Goal: Information Seeking & Learning: Compare options

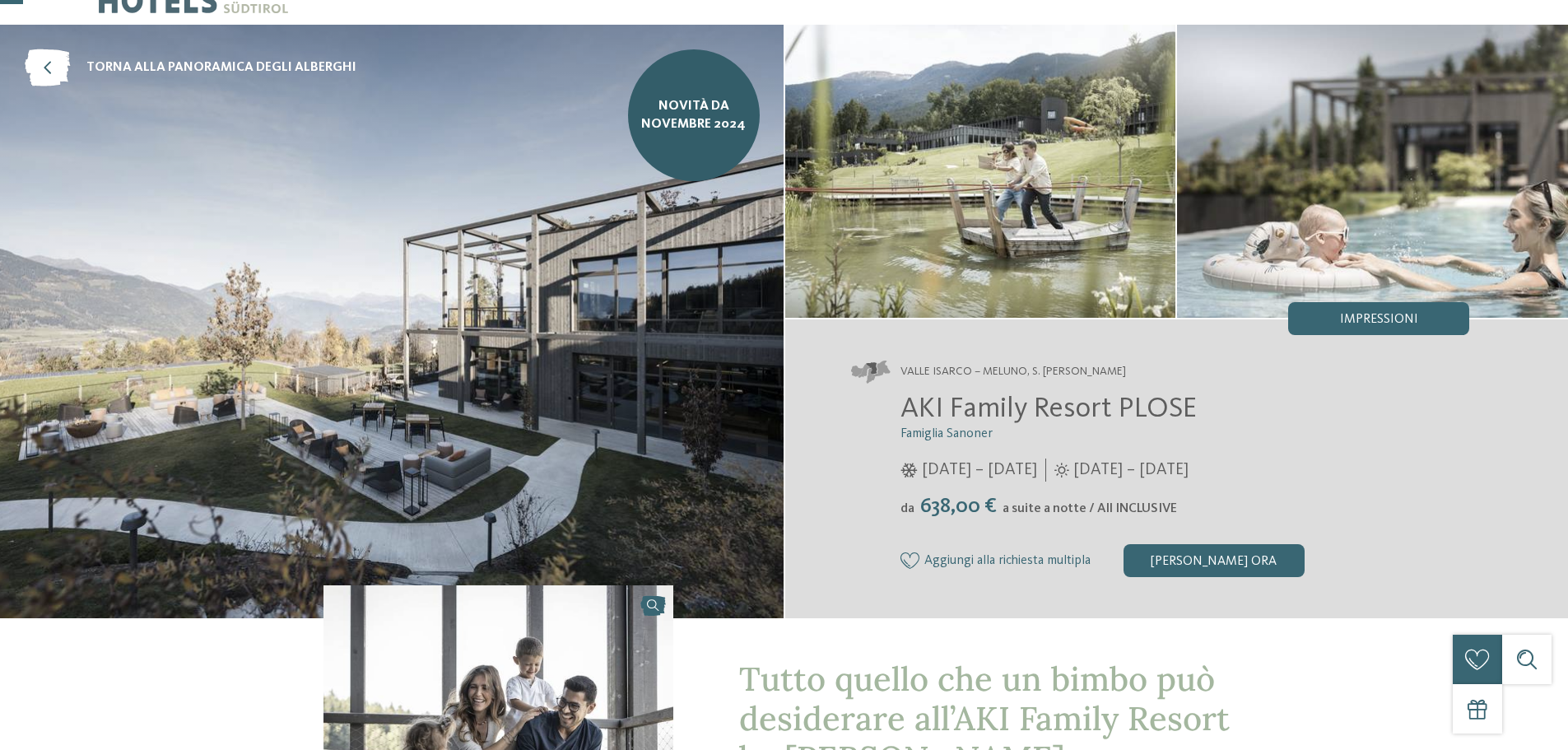
scroll to position [83, 0]
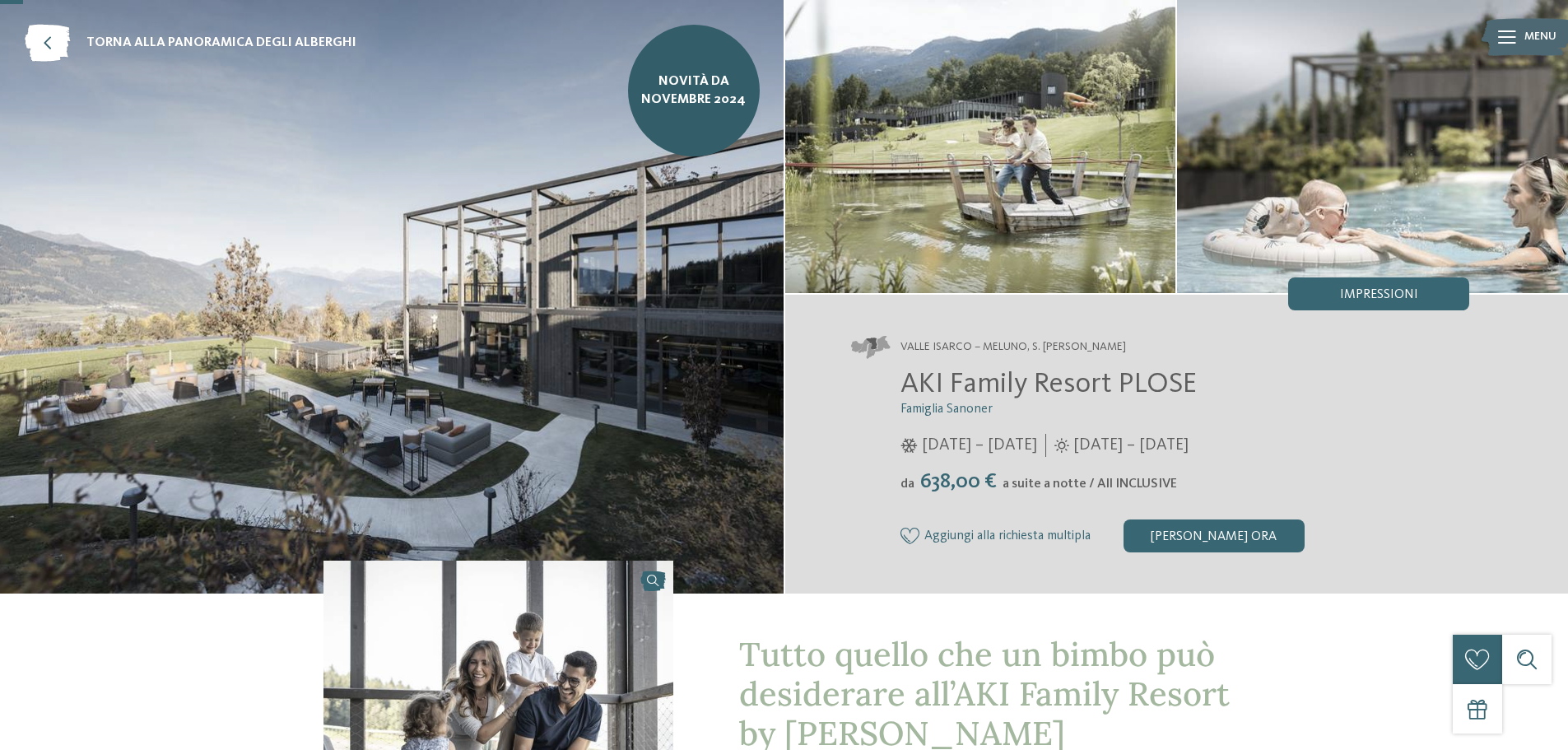
drag, startPoint x: 1207, startPoint y: 480, endPoint x: 881, endPoint y: 480, distance: 326.0
click at [881, 480] on div "AKI Family Resort PLOSE Famiglia Sanoner 17/11/2024 – 03/05/2025 da" at bounding box center [1160, 459] width 619 height 185
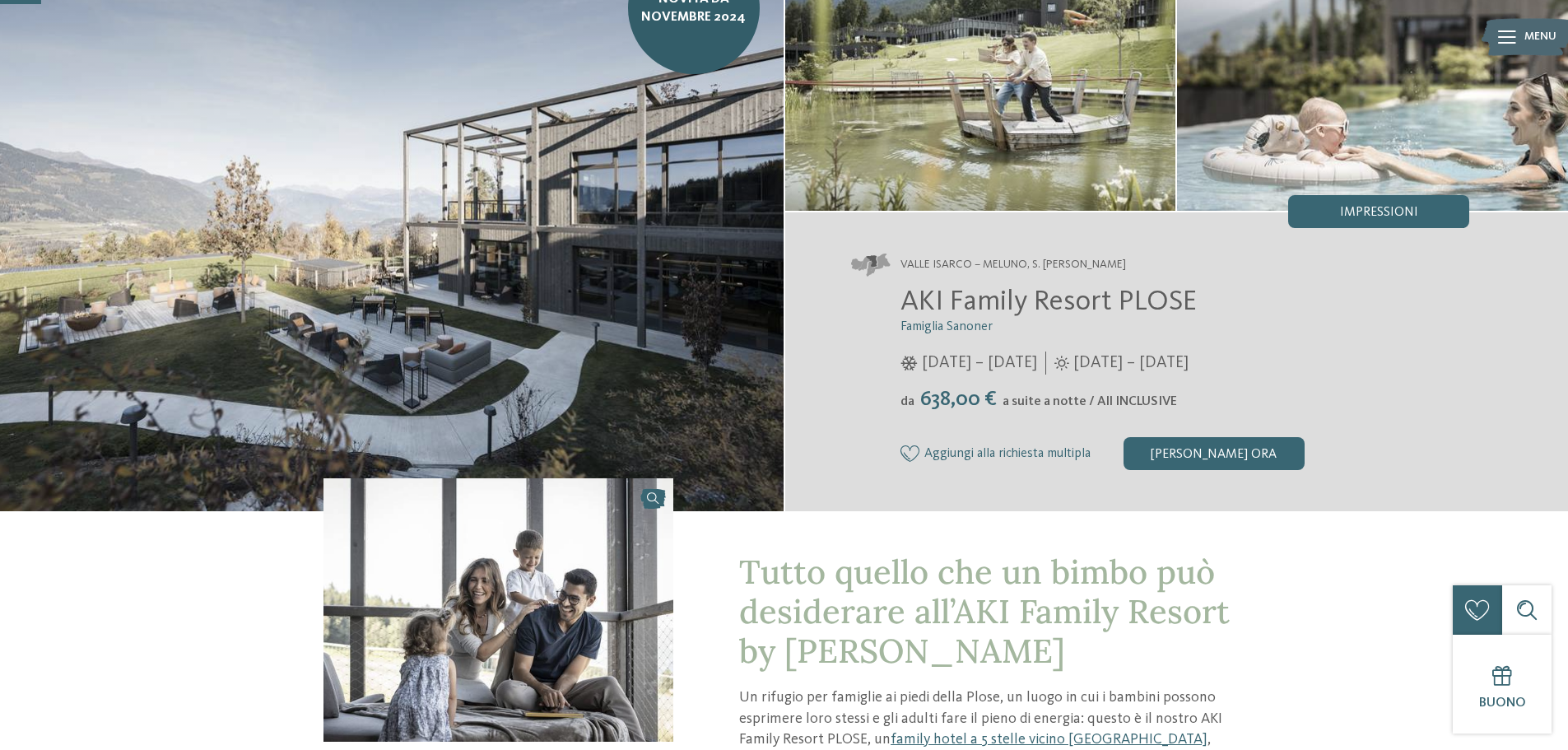
scroll to position [0, 0]
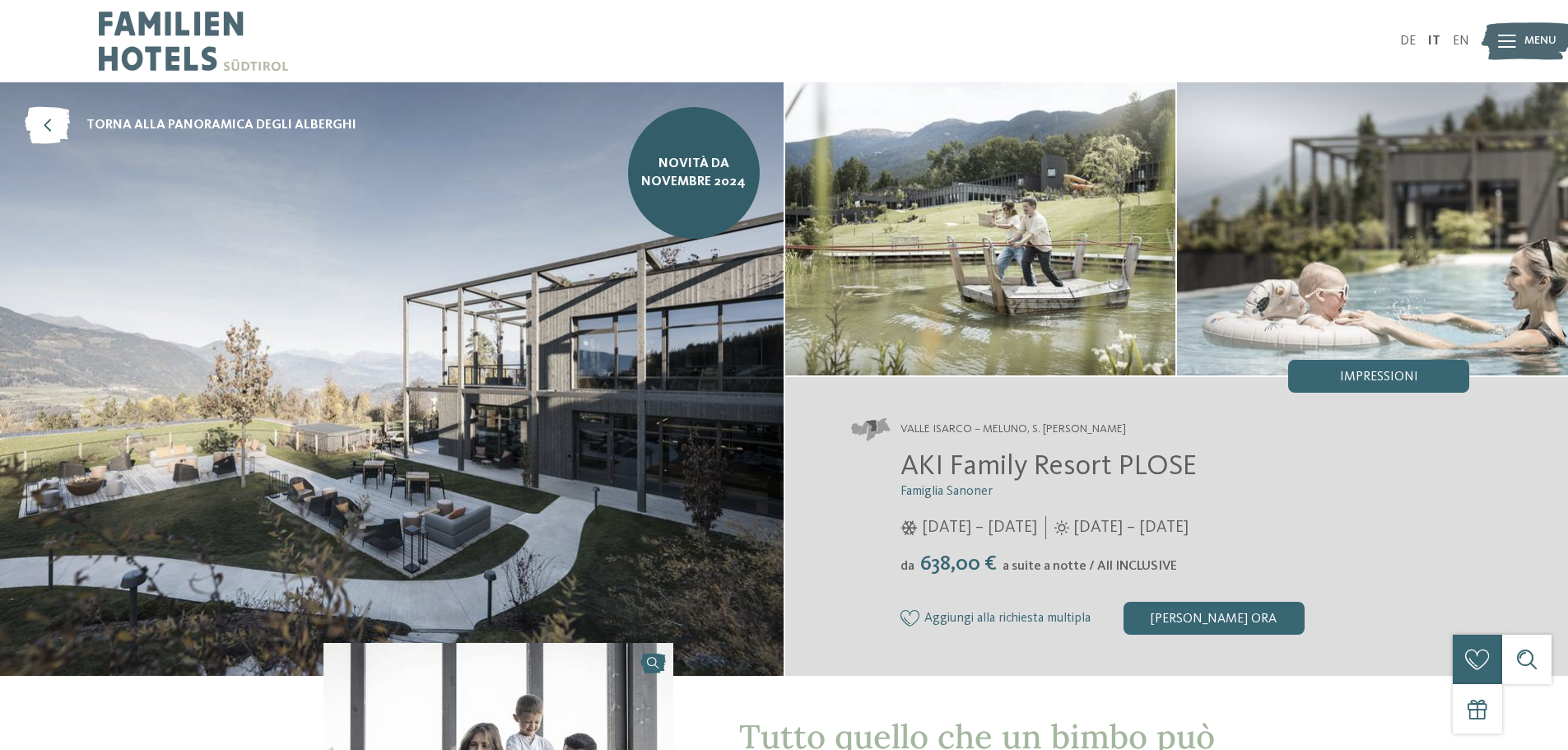
drag, startPoint x: 659, startPoint y: 185, endPoint x: 760, endPoint y: 184, distance: 101.0
click at [760, 184] on div "torna alla panoramica degli alberghi NOVITÀ da novembre 2024" at bounding box center [392, 379] width 784 height 593
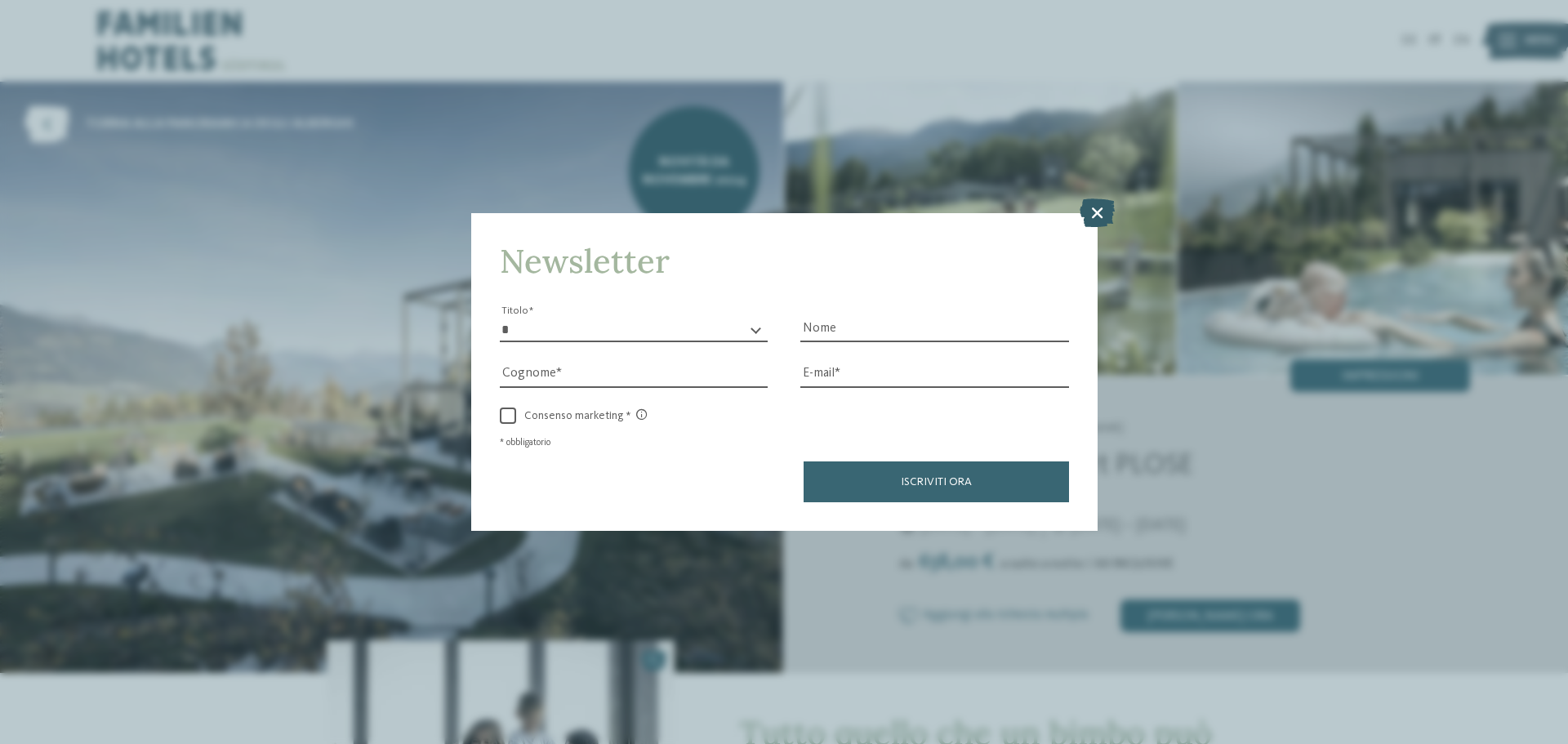
click at [1100, 218] on icon at bounding box center [1097, 213] width 35 height 29
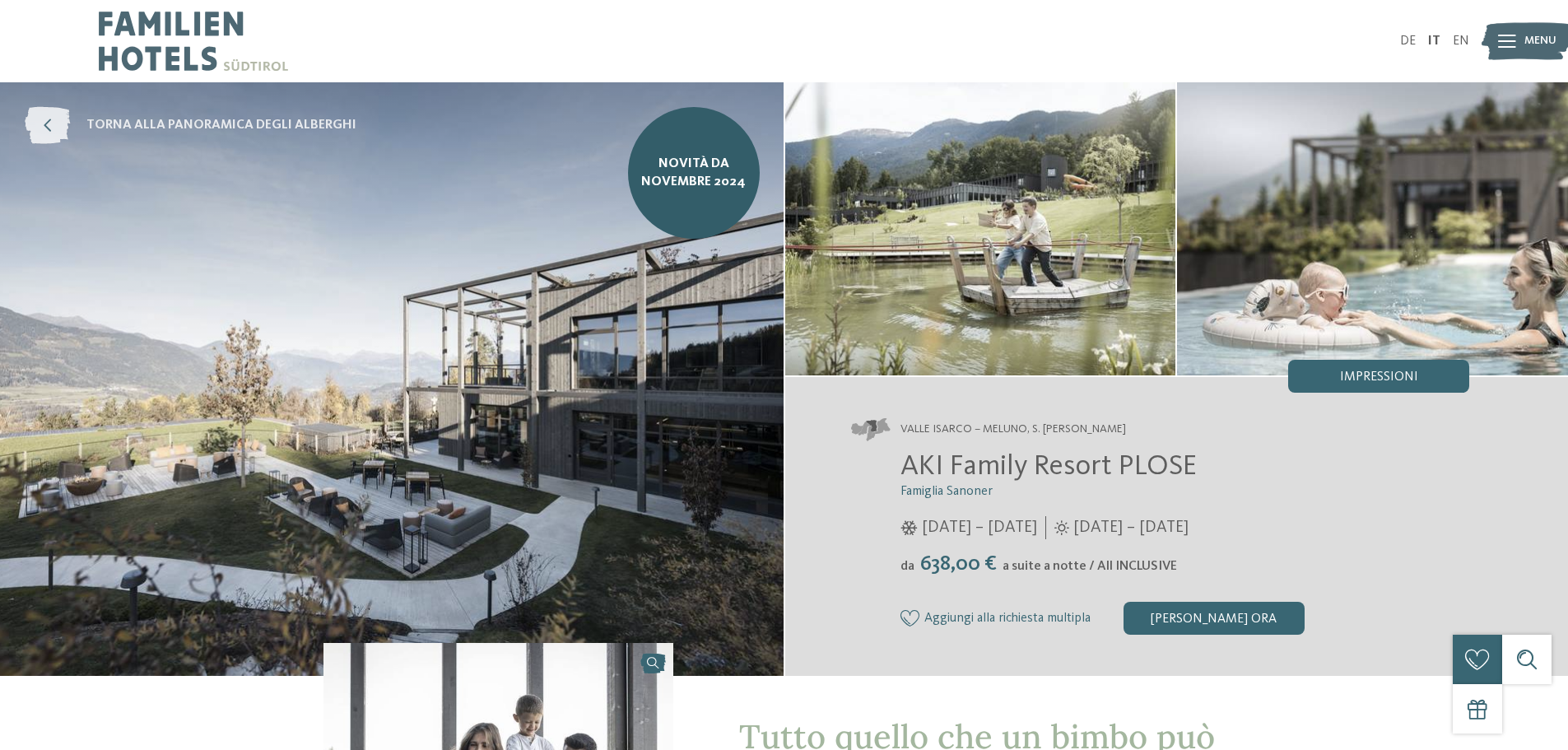
click at [44, 127] on icon at bounding box center [47, 125] width 46 height 37
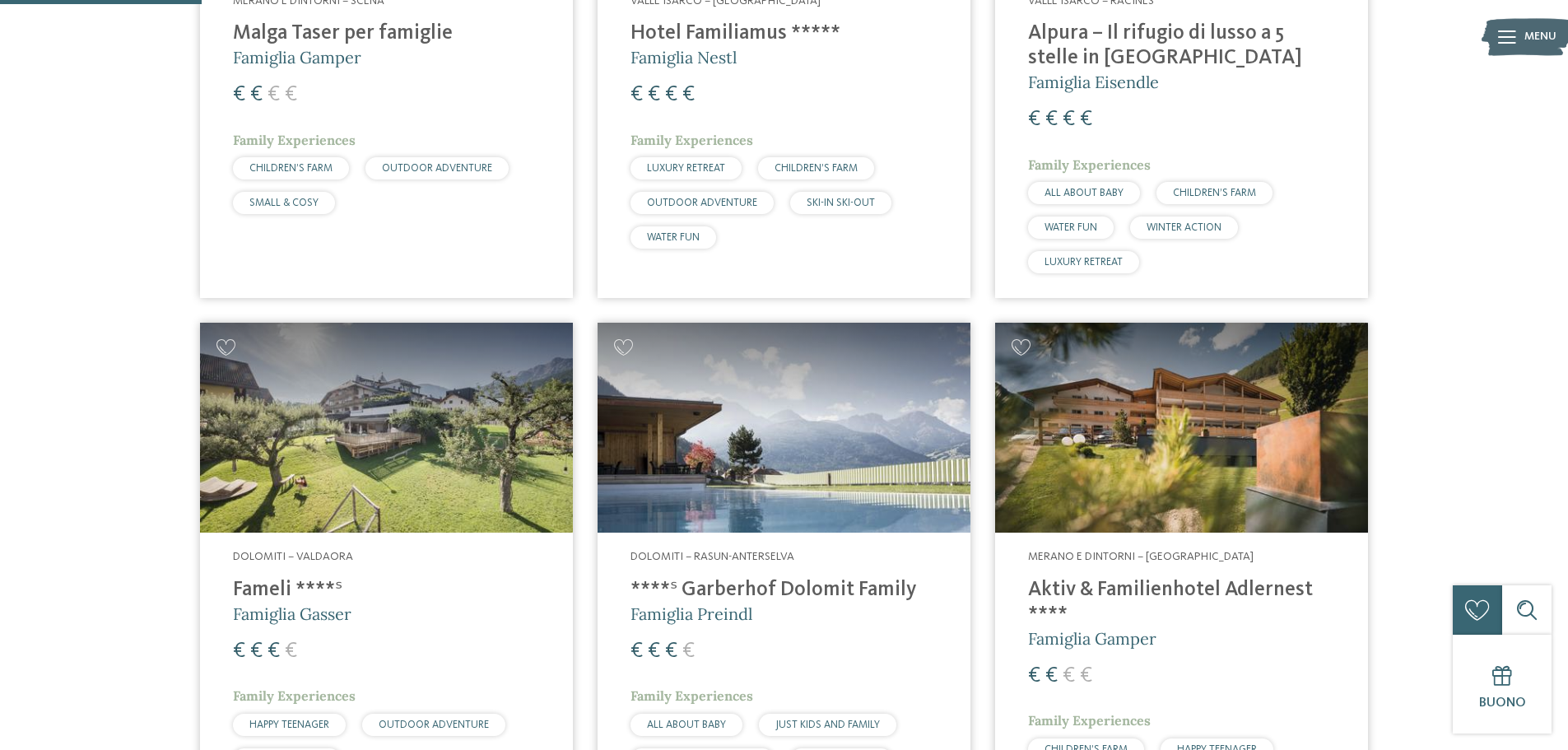
scroll to position [823, 0]
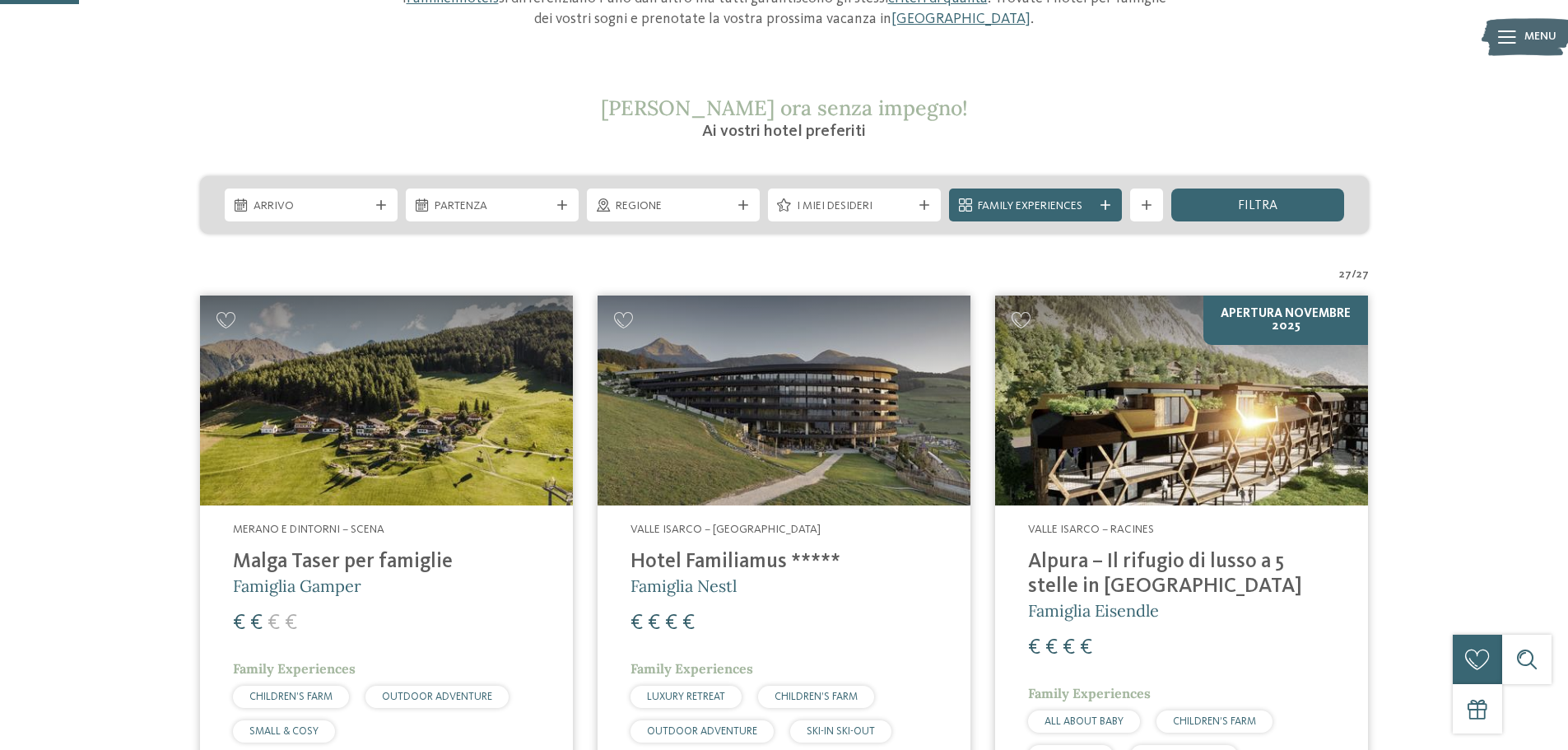
scroll to position [330, 0]
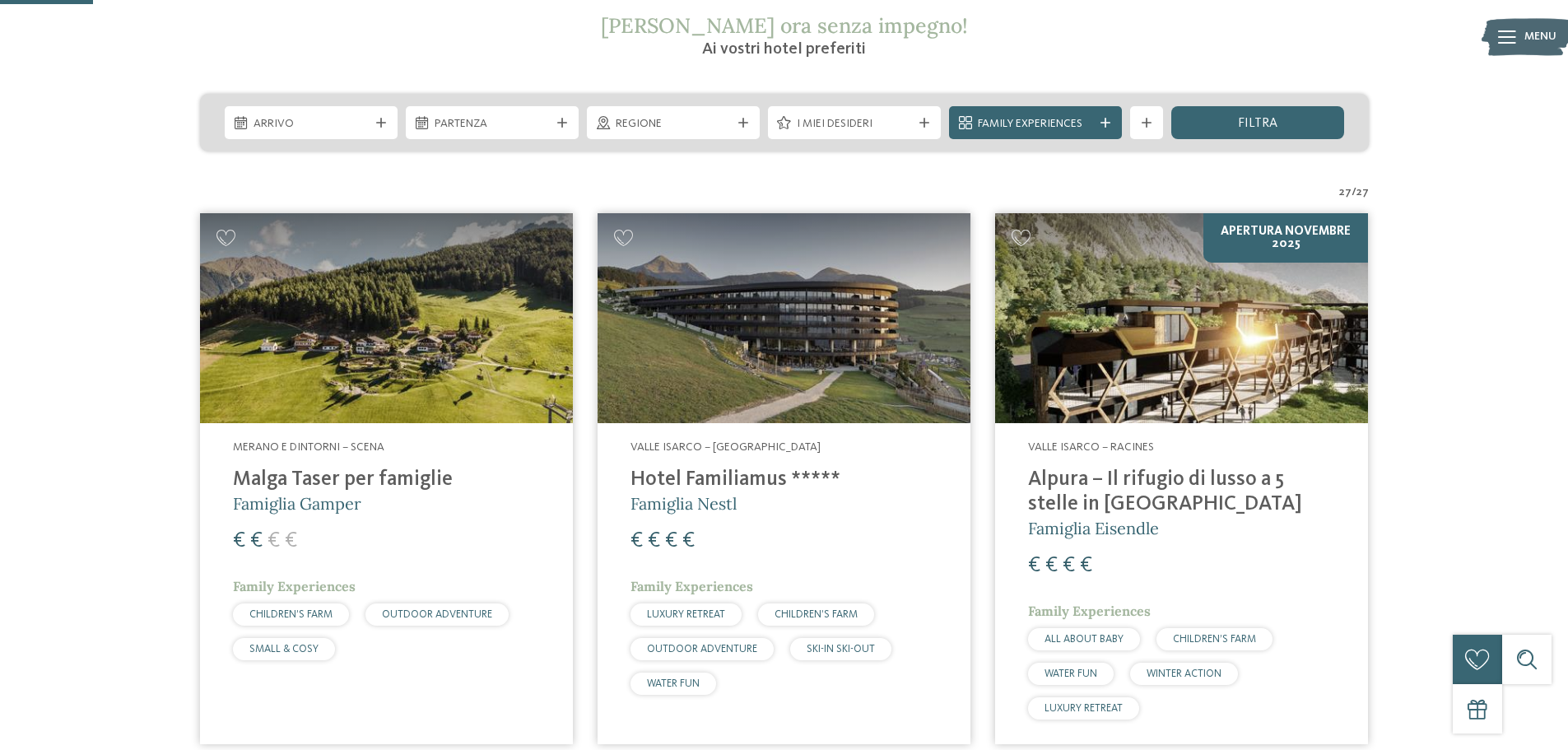
click at [1087, 499] on h4 "Alpura – Il rifugio di lusso a 5 stelle in [GEOGRAPHIC_DATA]" at bounding box center [1182, 492] width 307 height 50
click at [741, 122] on icon at bounding box center [743, 123] width 10 height 10
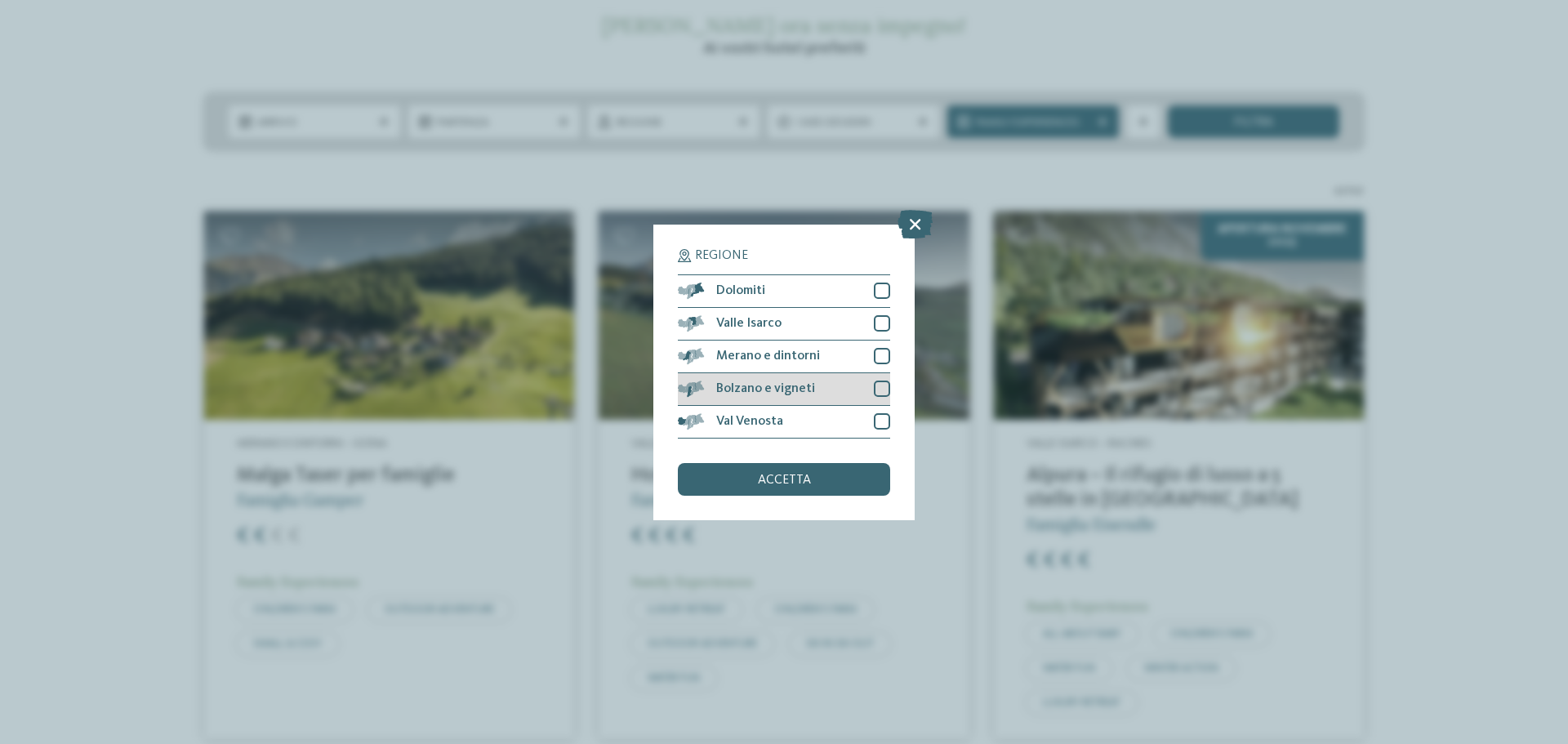
click at [875, 392] on div at bounding box center [882, 388] width 16 height 16
click at [815, 484] on div "accetta" at bounding box center [784, 480] width 212 height 33
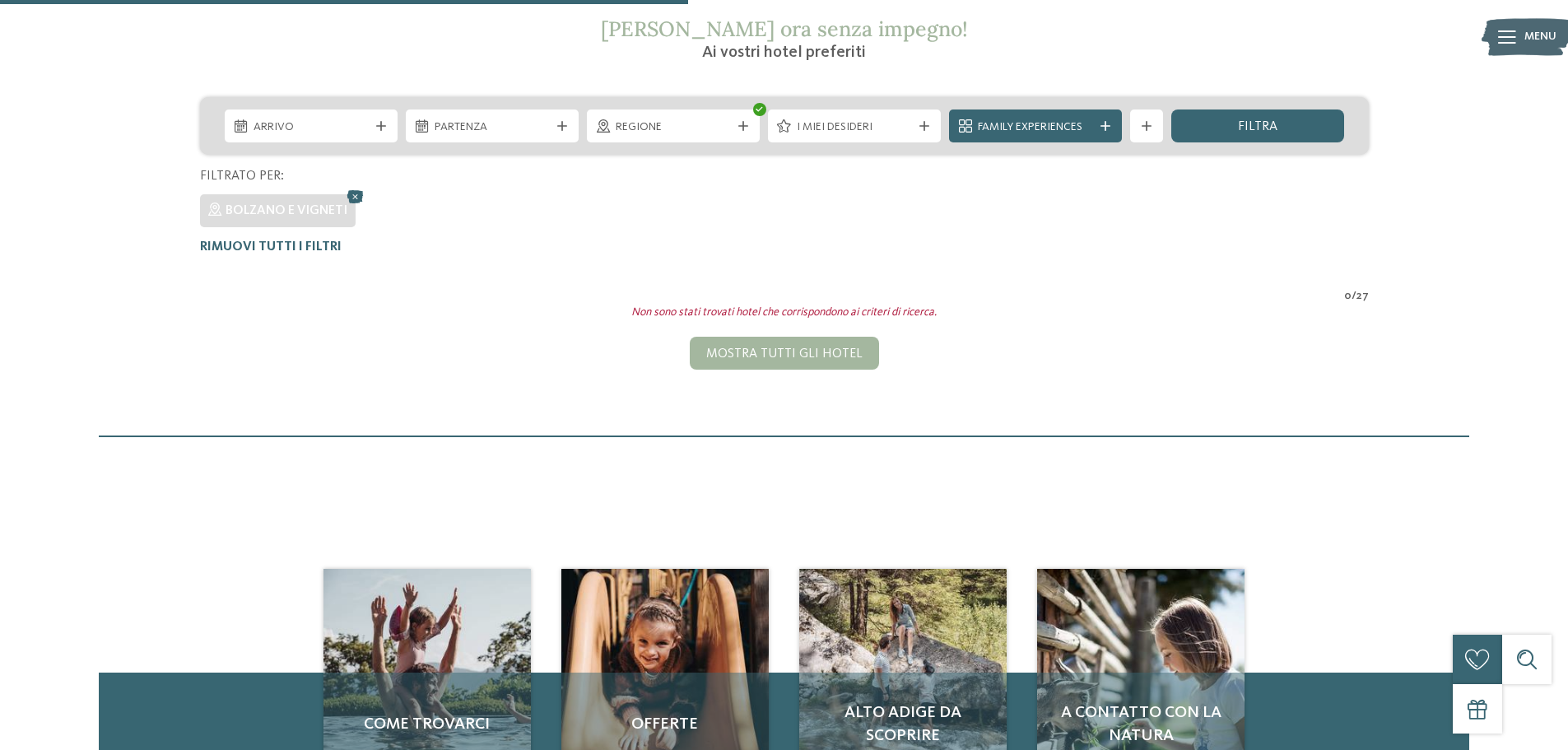
scroll to position [292, 0]
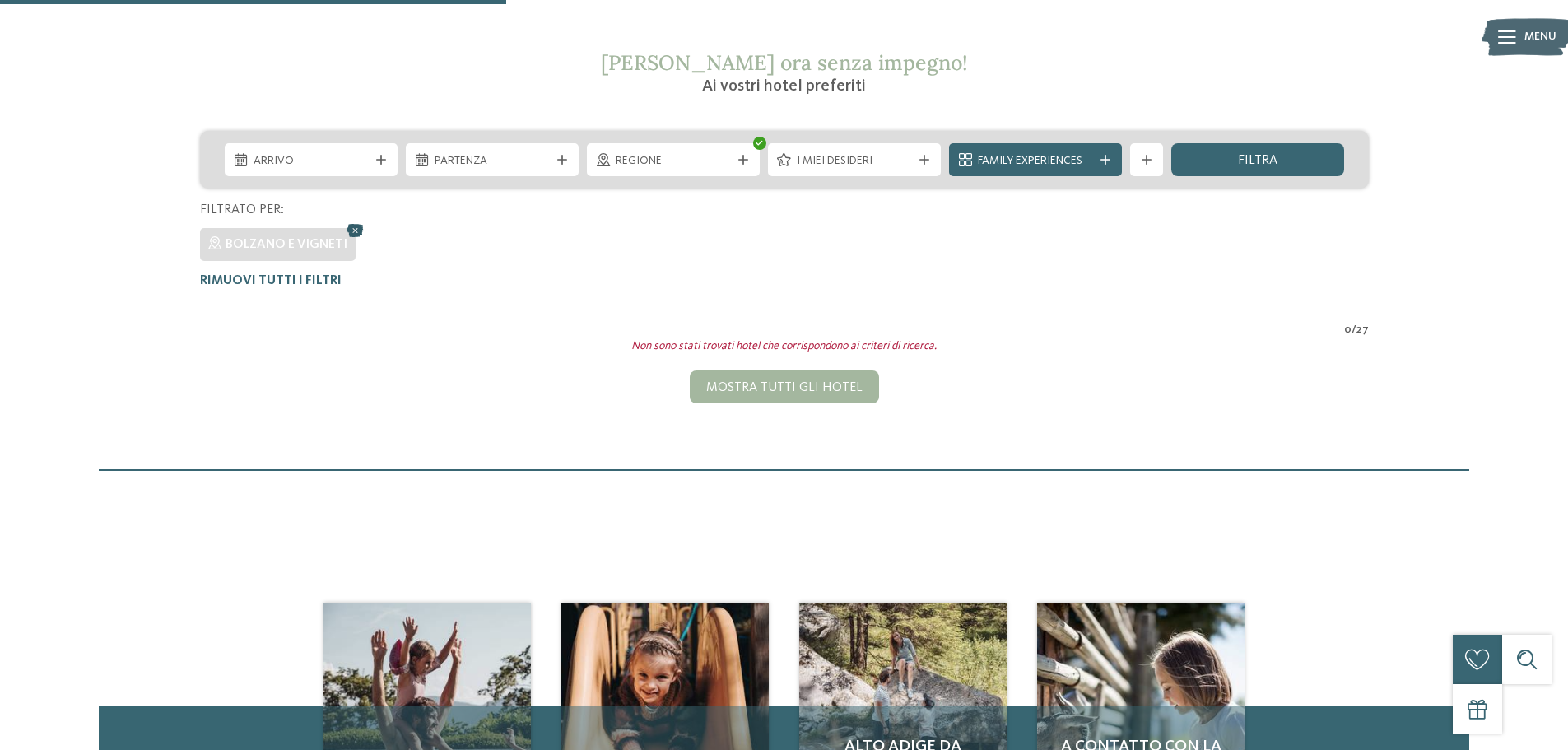
click at [358, 229] on icon at bounding box center [355, 231] width 24 height 21
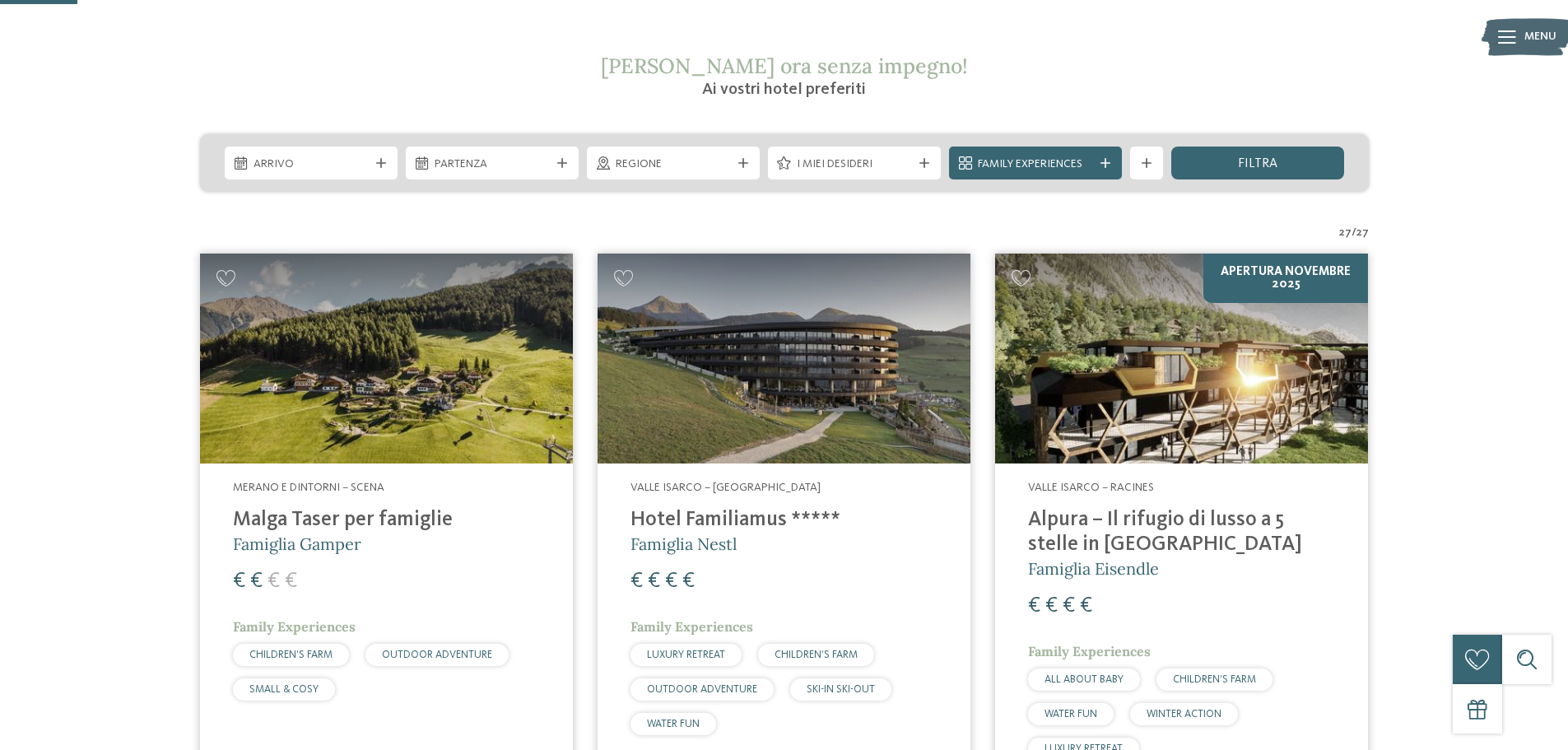
scroll to position [274, 0]
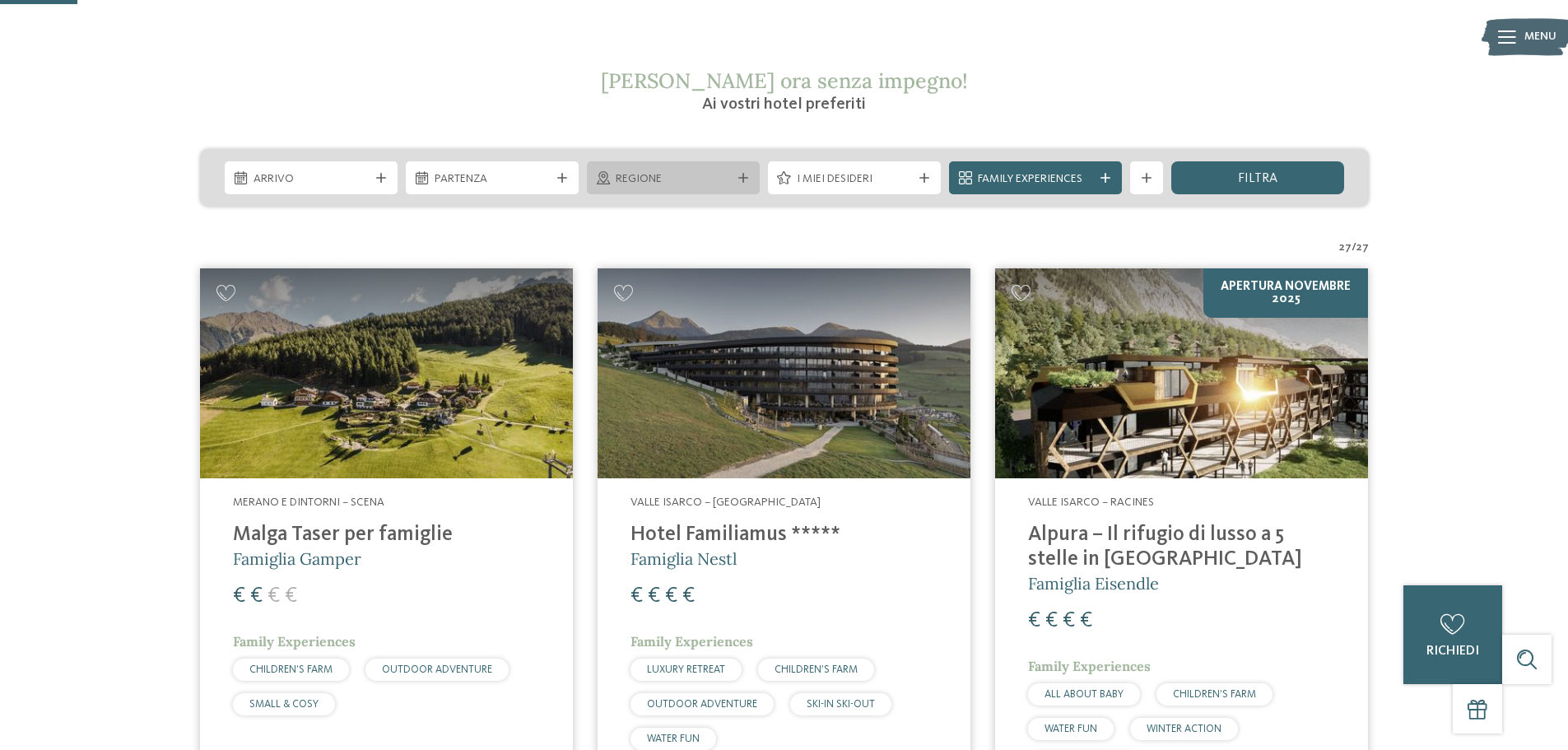
click at [736, 164] on div "Regione" at bounding box center [673, 178] width 173 height 33
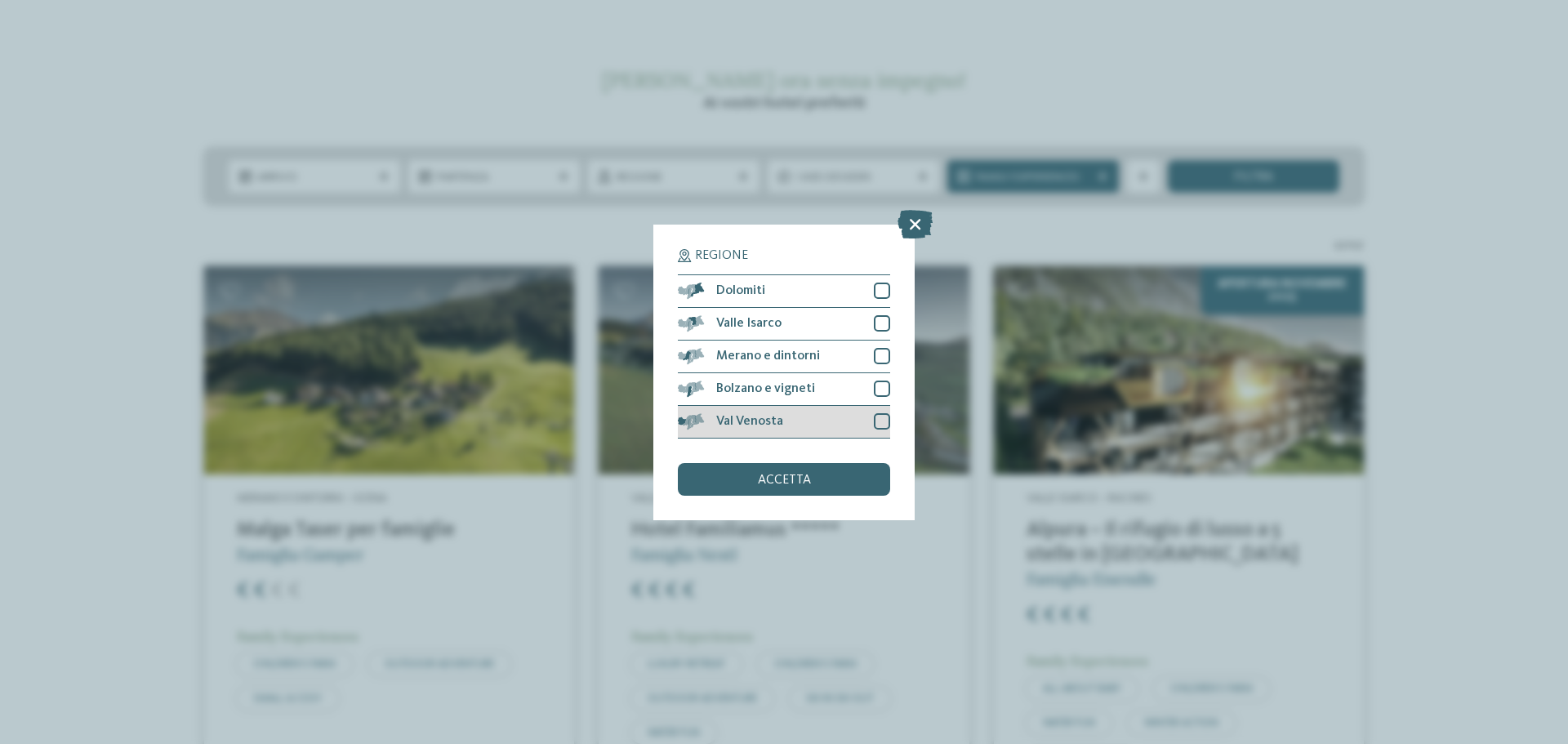
click at [885, 425] on div at bounding box center [882, 421] width 16 height 16
click at [792, 470] on div "accetta" at bounding box center [784, 480] width 212 height 33
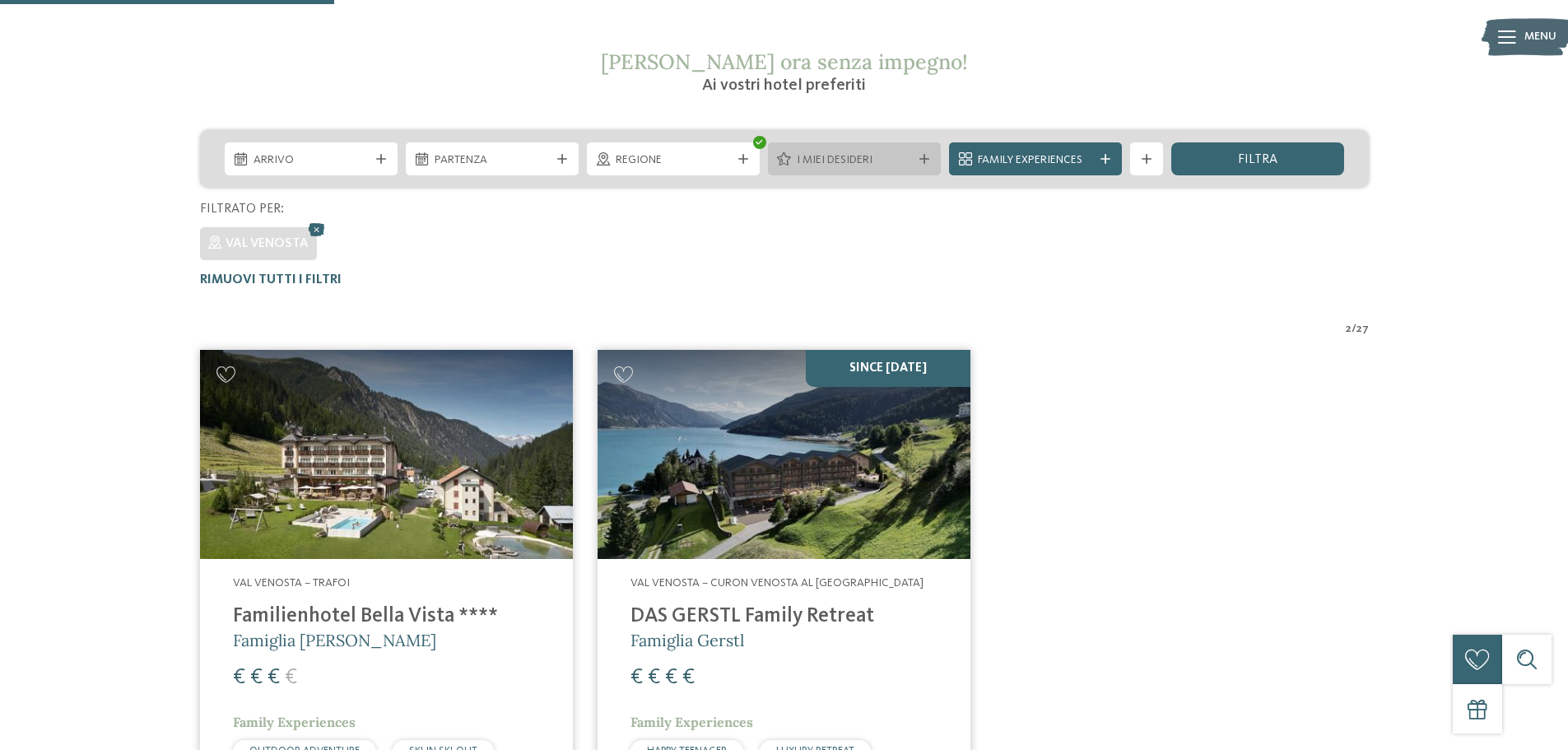
scroll to position [292, 0]
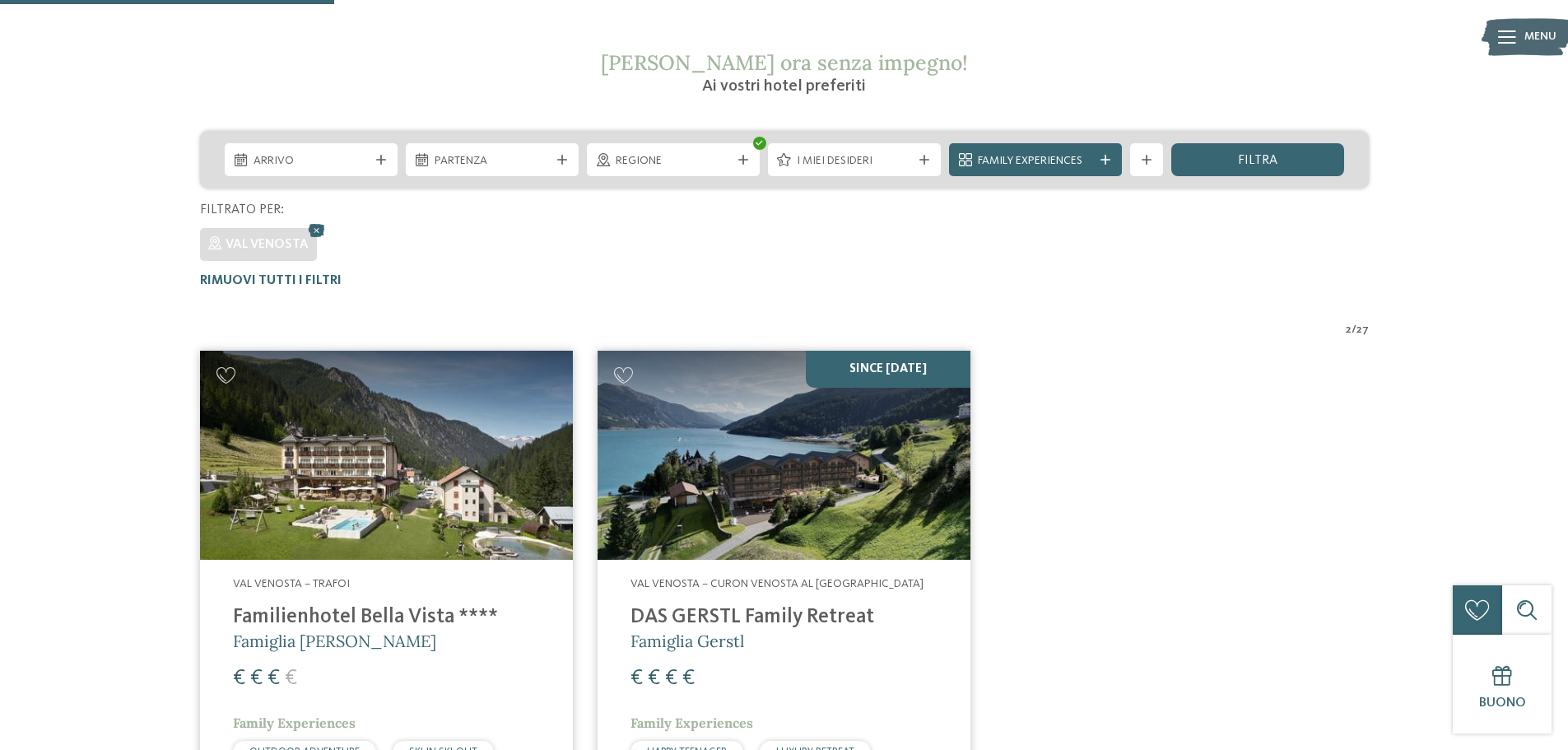
click at [741, 156] on icon at bounding box center [743, 160] width 10 height 10
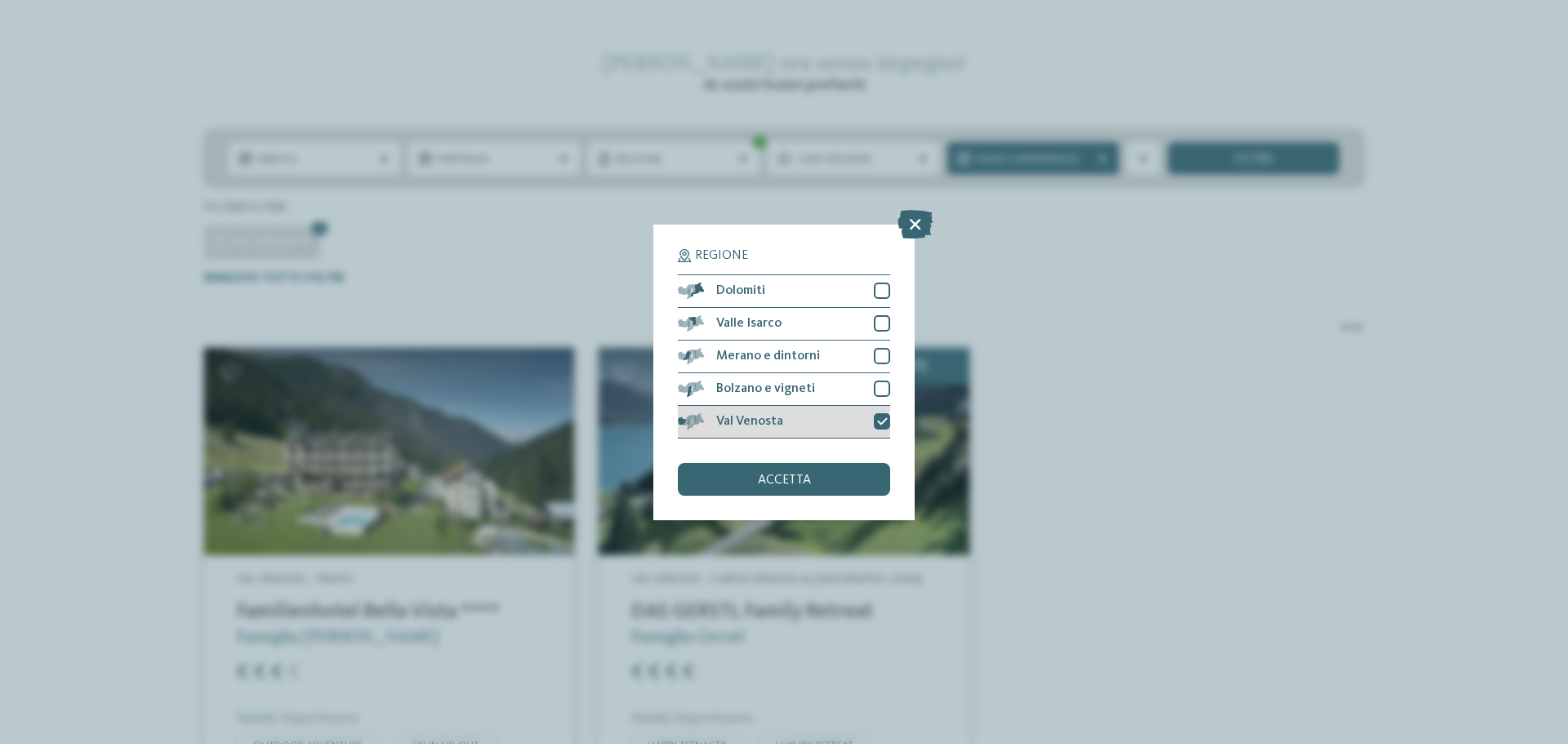
click at [889, 423] on div at bounding box center [882, 421] width 16 height 16
click at [879, 289] on div at bounding box center [882, 290] width 16 height 16
click at [802, 482] on span "accetta" at bounding box center [784, 481] width 53 height 14
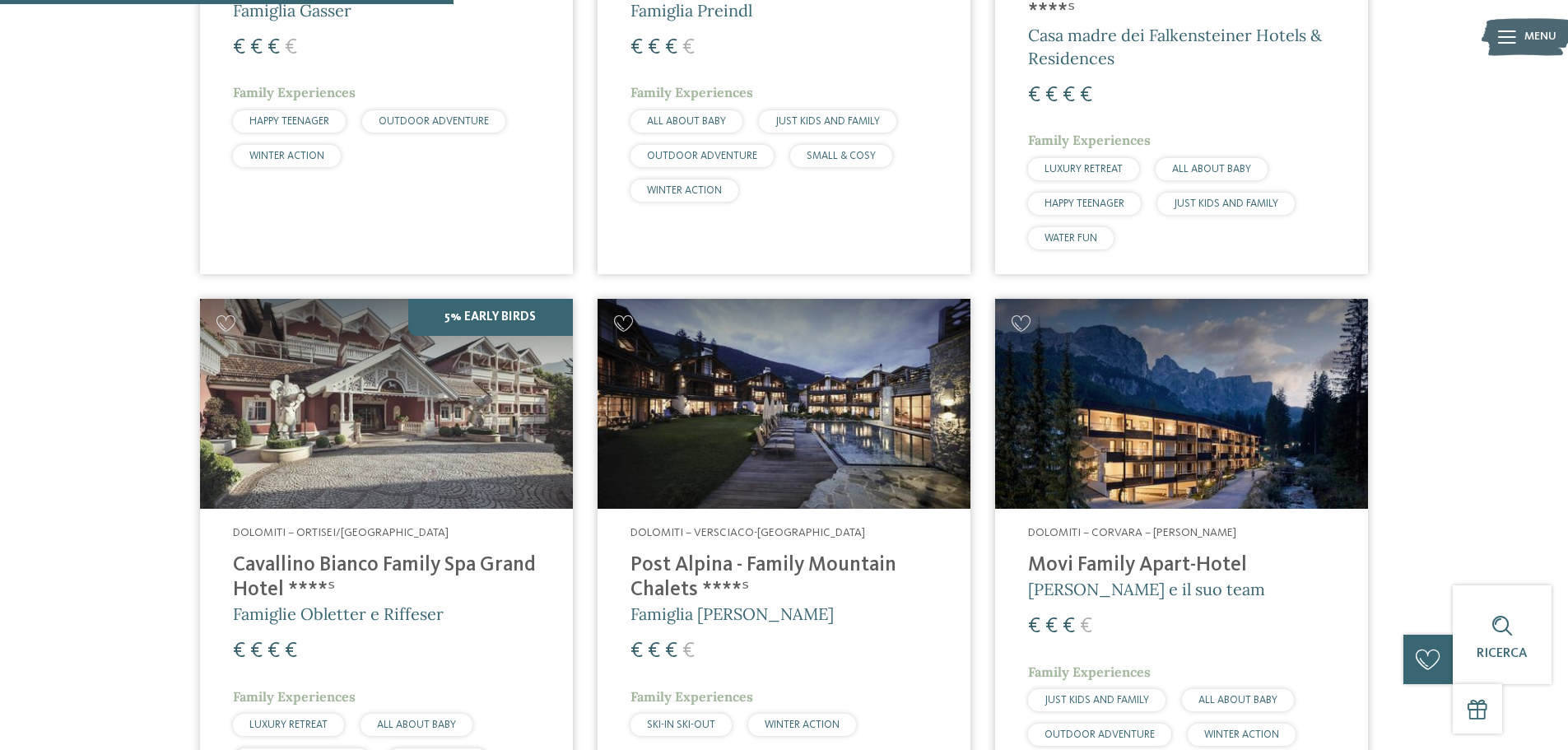
scroll to position [950, 0]
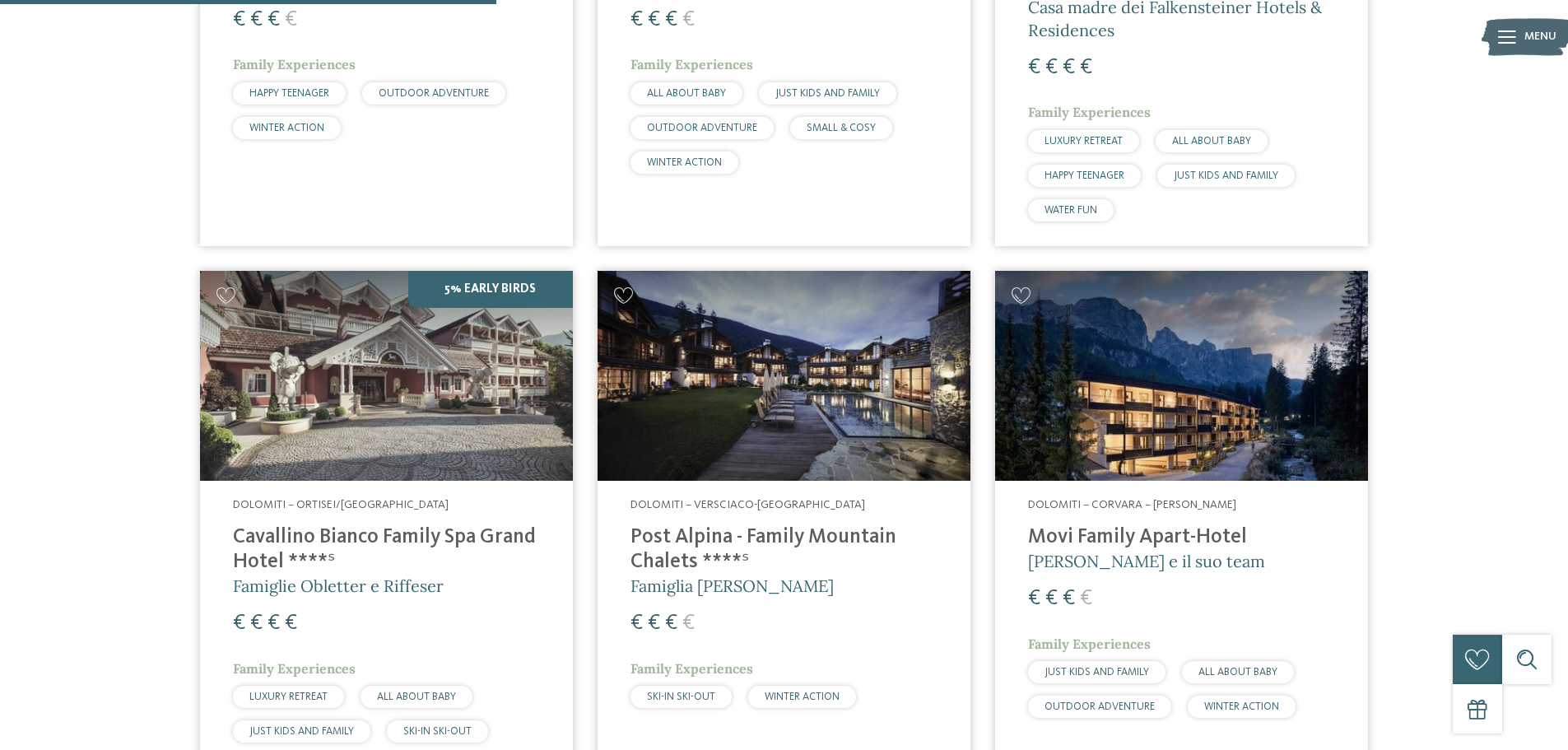
click at [333, 531] on h4 "Cavallino Bianco Family Spa Grand Hotel ****ˢ" at bounding box center [386, 550] width 307 height 50
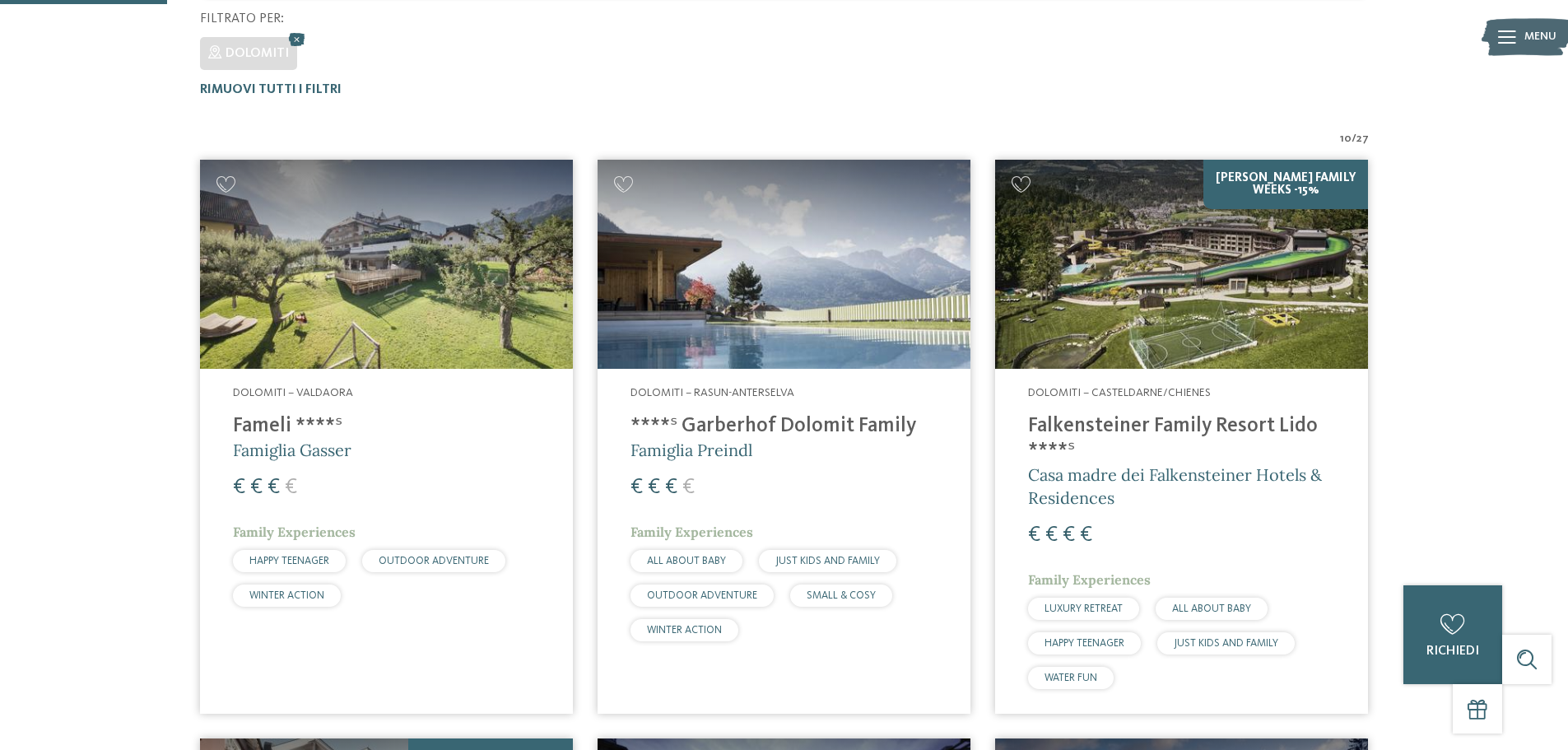
scroll to position [0, 0]
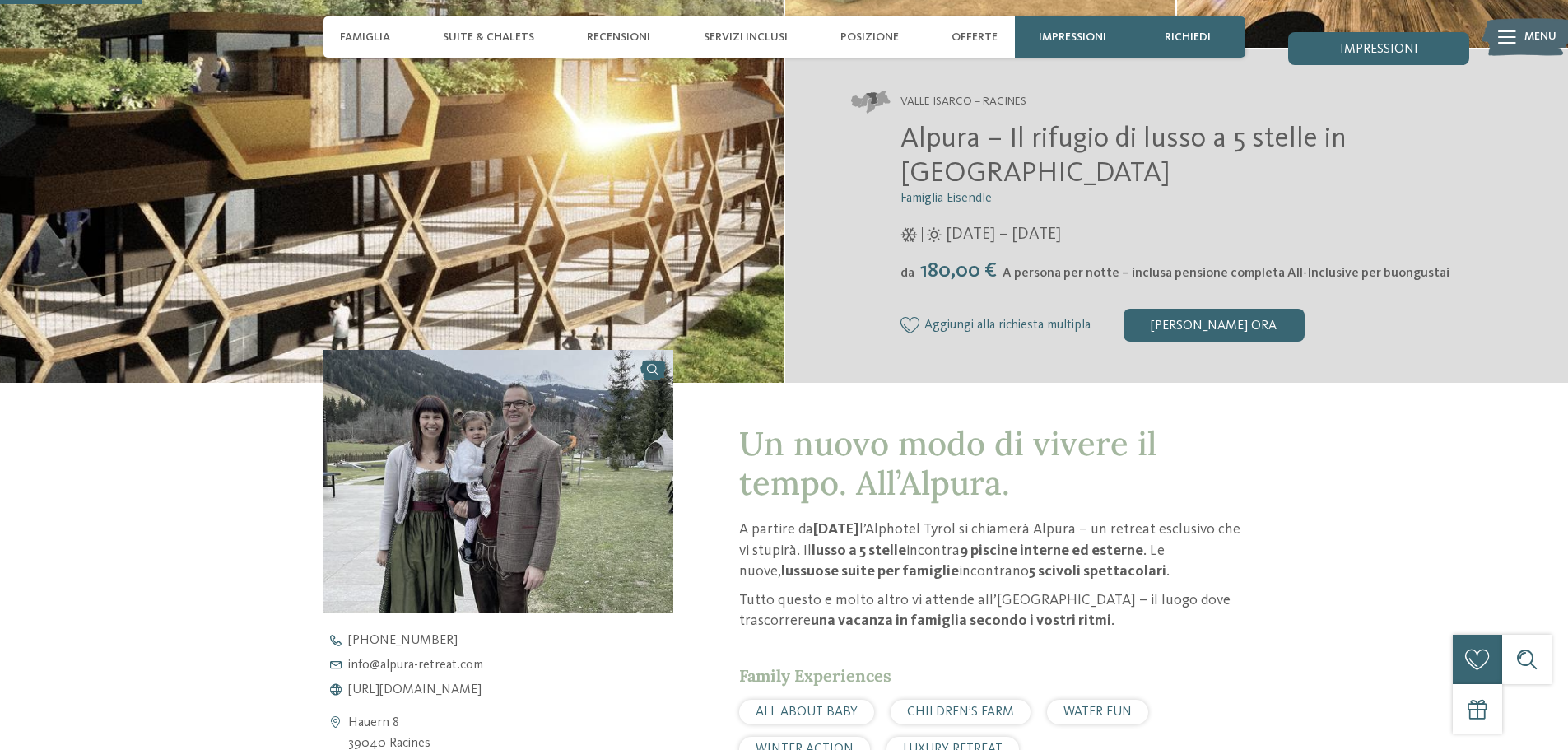
scroll to position [494, 0]
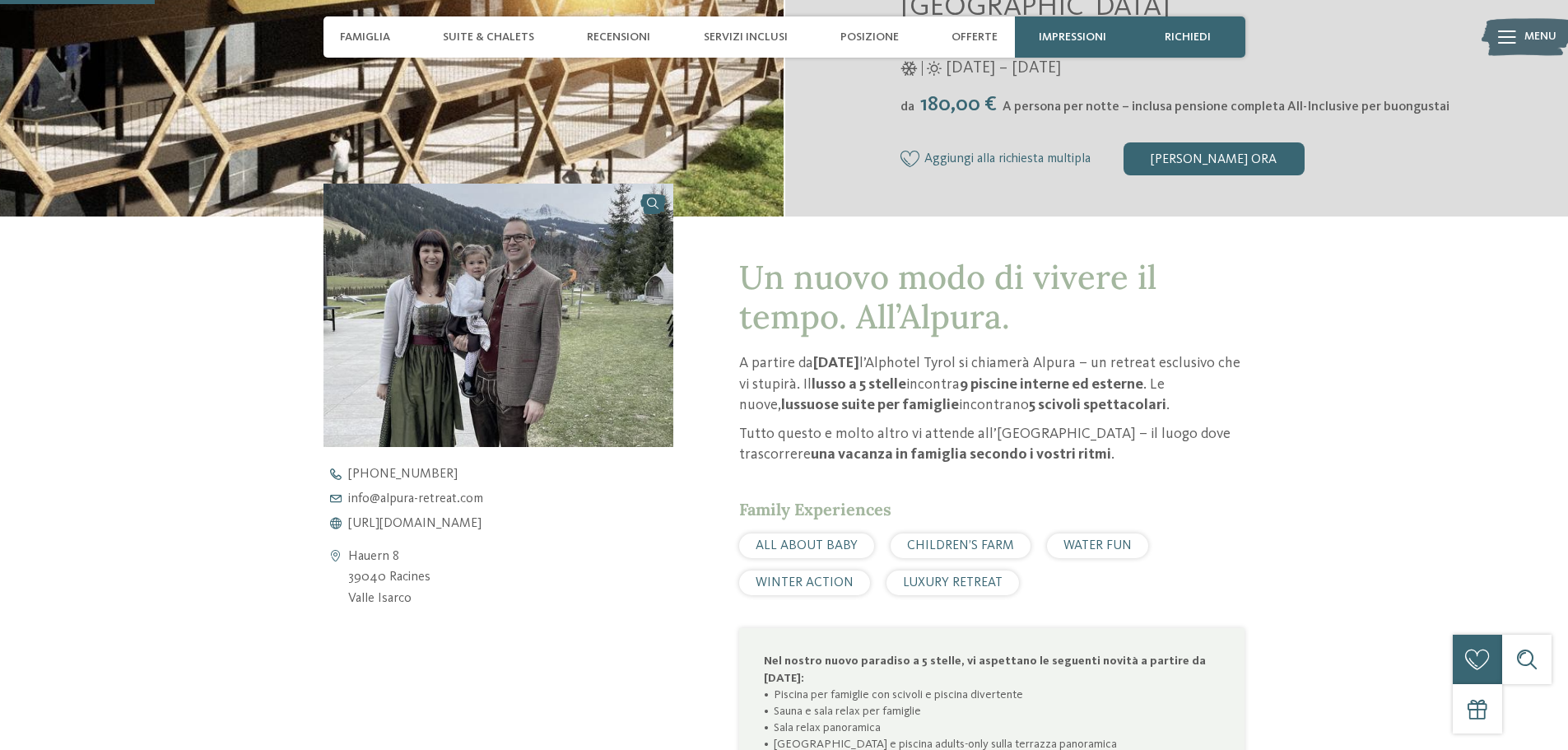
click at [51, 466] on div "torna alla panoramica degli alberghi Apertura novembre 2025" at bounding box center [784, 320] width 1568 height 1463
drag, startPoint x: 468, startPoint y: 610, endPoint x: 341, endPoint y: 558, distance: 137.2
click at [341, 558] on div "Apri i dati di contatto Hauern 8 39040 Racines Valle Isarco +39 0472 659 158 in…" at bounding box center [499, 601] width 351 height 835
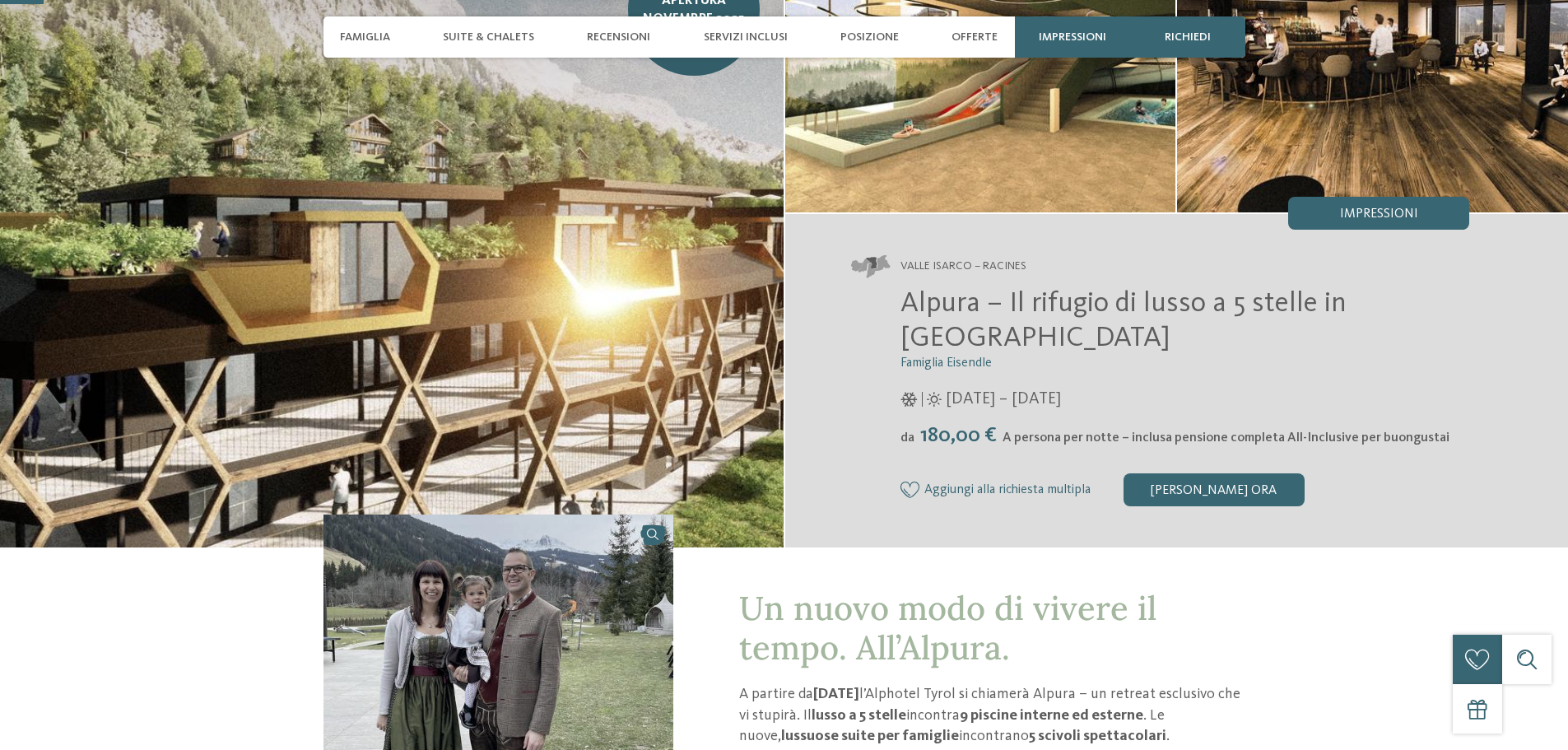
scroll to position [164, 0]
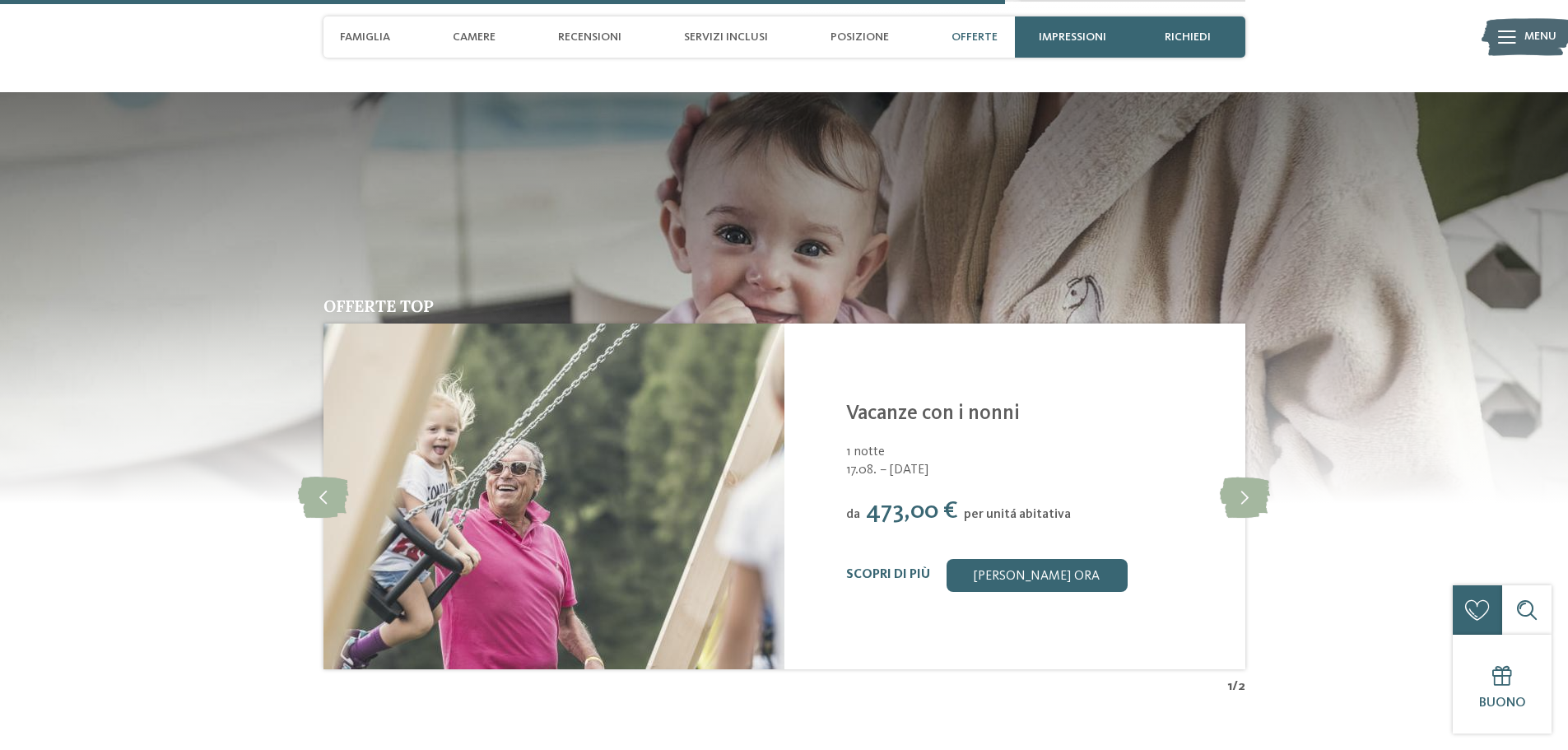
scroll to position [3787, 0]
